Goal: Task Accomplishment & Management: Use online tool/utility

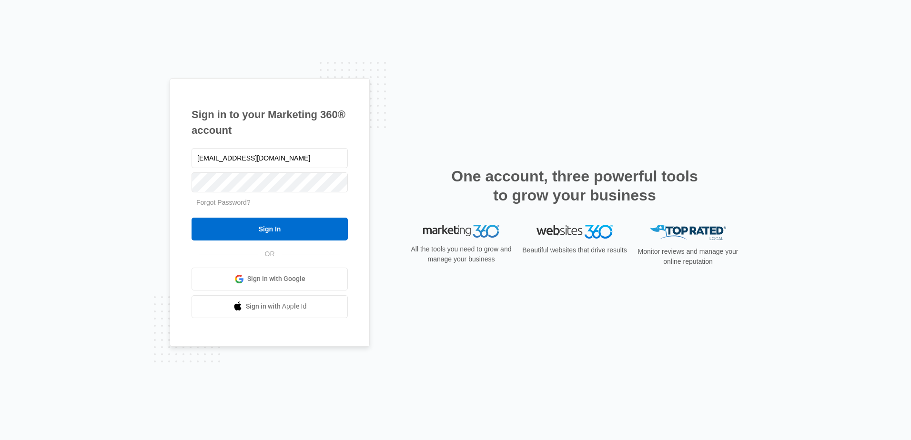
type input "[EMAIL_ADDRESS][DOMAIN_NAME]"
click at [192, 218] on input "Sign In" at bounding box center [270, 229] width 156 height 23
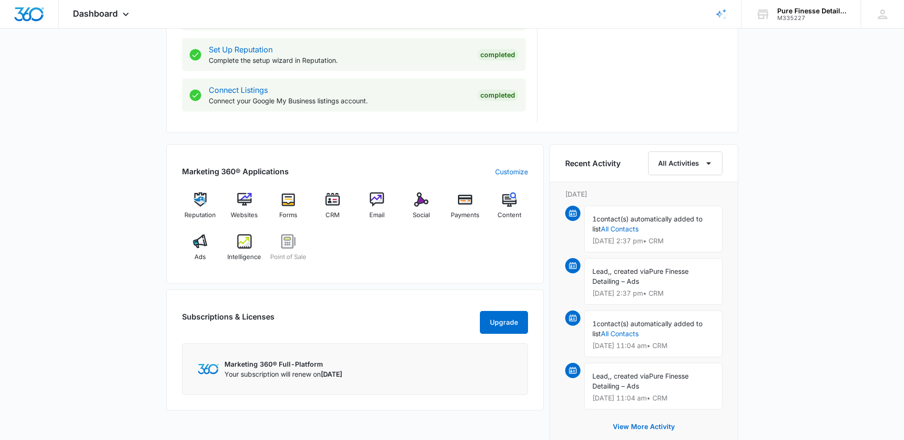
scroll to position [477, 0]
click at [421, 201] on img at bounding box center [421, 199] width 14 height 14
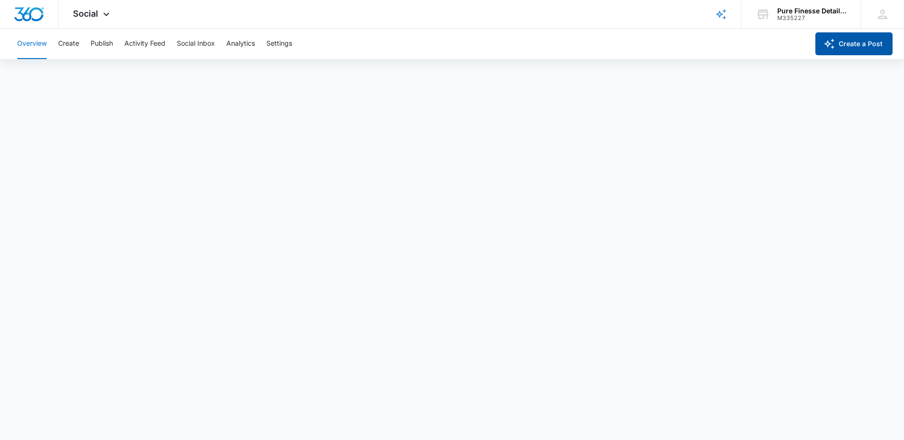
click at [830, 41] on icon "button" at bounding box center [829, 43] width 11 height 11
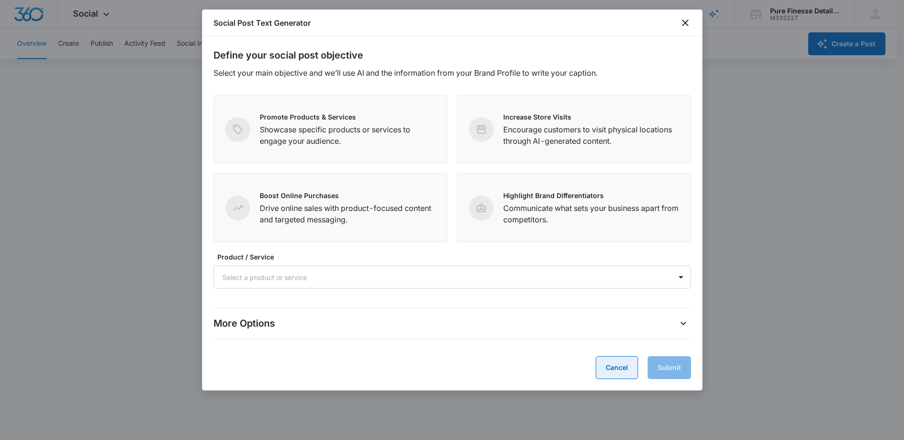
click at [619, 366] on button "Cancel" at bounding box center [617, 368] width 42 height 23
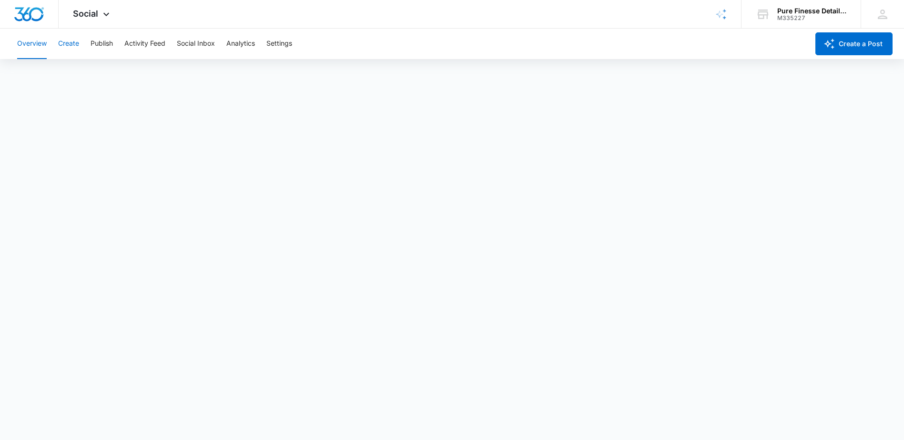
click at [70, 40] on button "Create" at bounding box center [68, 44] width 21 height 31
click at [100, 49] on button "Publish" at bounding box center [102, 44] width 22 height 31
